Goal: Information Seeking & Learning: Learn about a topic

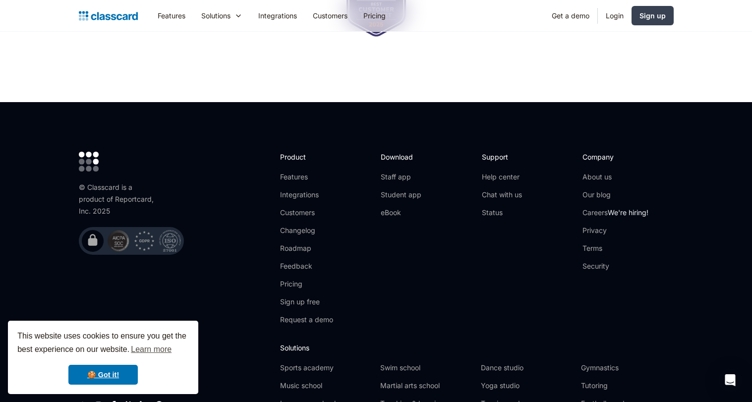
scroll to position [3307, 0]
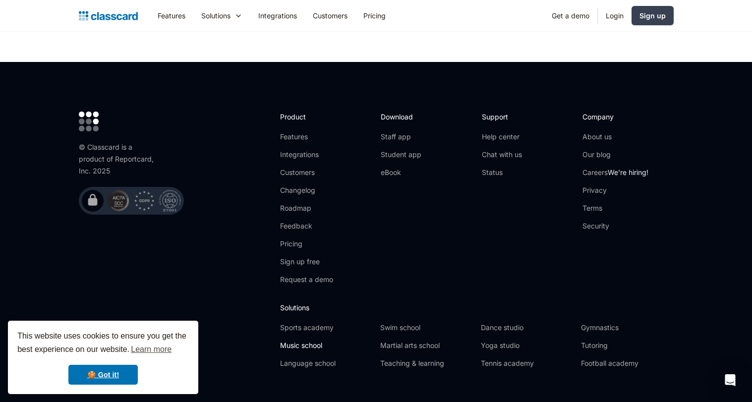
click at [308, 341] on link "Music school" at bounding box center [326, 346] width 92 height 10
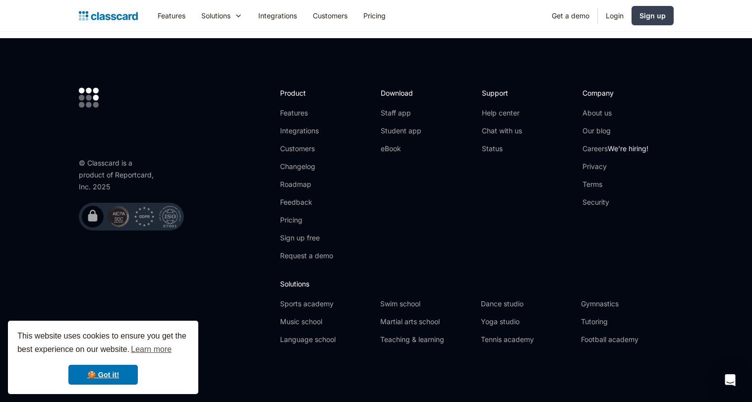
scroll to position [3318, 0]
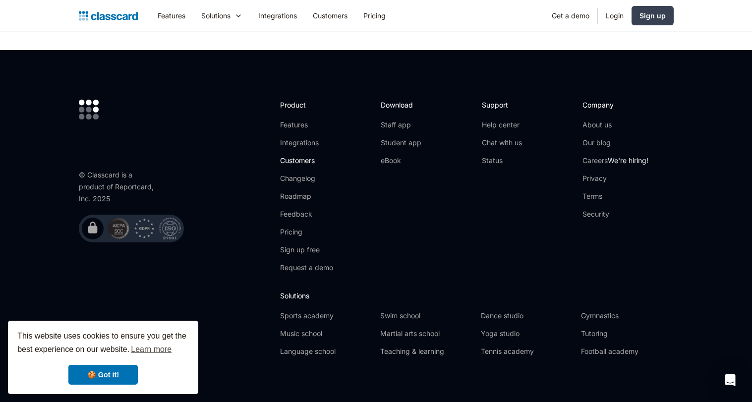
click at [304, 156] on link "Customers" at bounding box center [306, 161] width 53 height 10
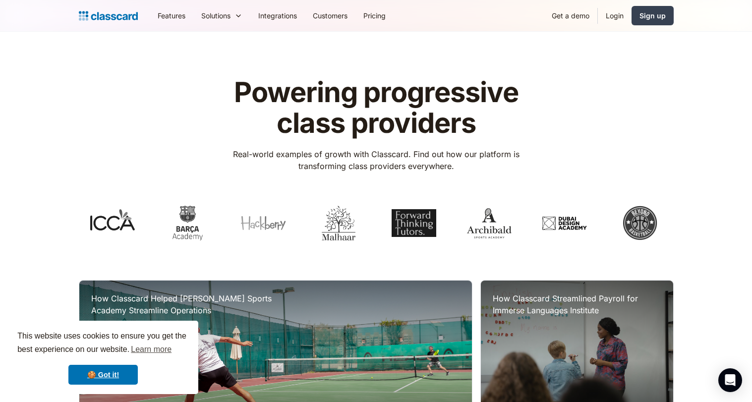
scroll to position [112, 0]
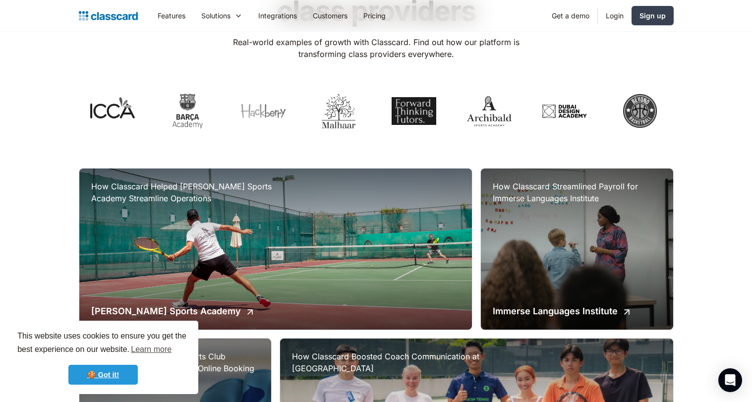
click at [108, 370] on link "🍪 Got it!" at bounding box center [102, 375] width 69 height 20
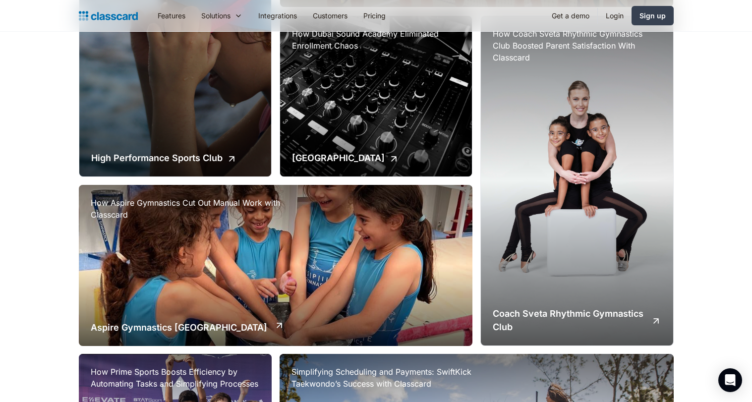
scroll to position [532, 0]
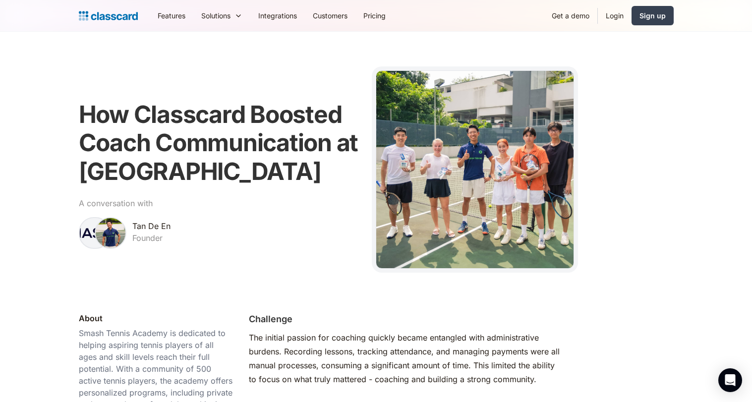
scroll to position [99, 0]
